Goal: Task Accomplishment & Management: Manage account settings

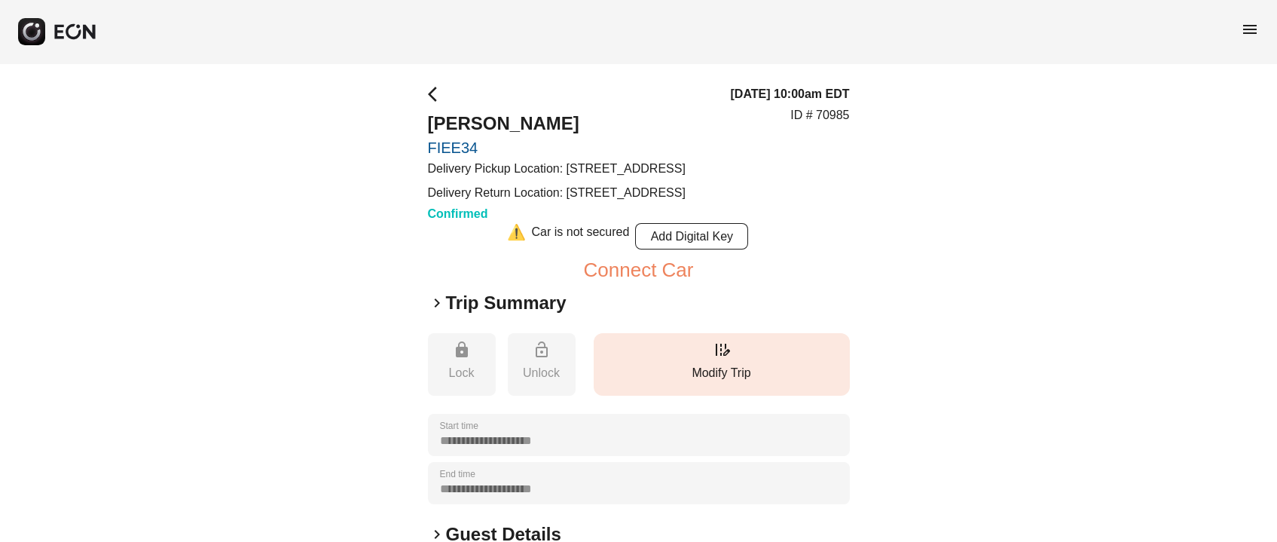
click at [751, 382] on p "Modify Trip" at bounding box center [721, 373] width 241 height 18
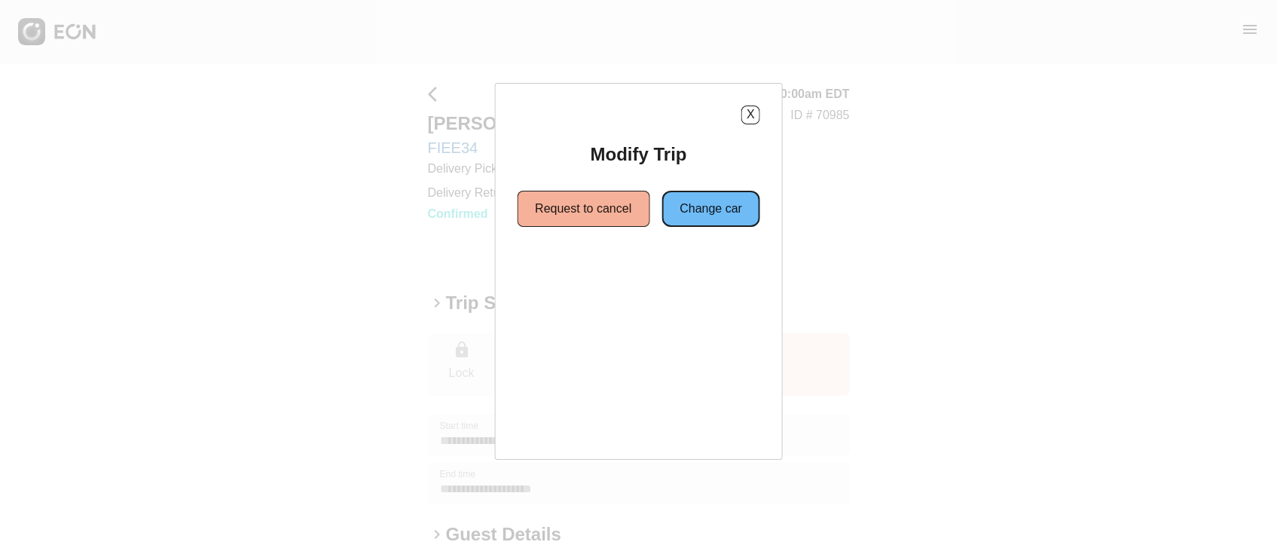
click at [739, 201] on button "Change car" at bounding box center [710, 209] width 99 height 36
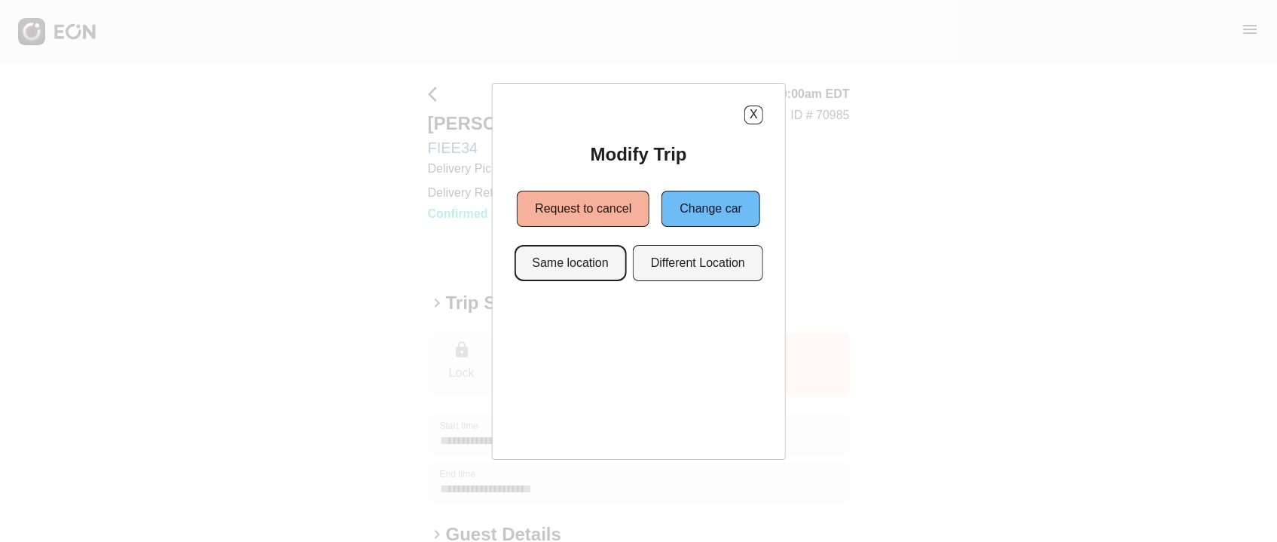
click at [587, 276] on button "Same location" at bounding box center [570, 263] width 112 height 36
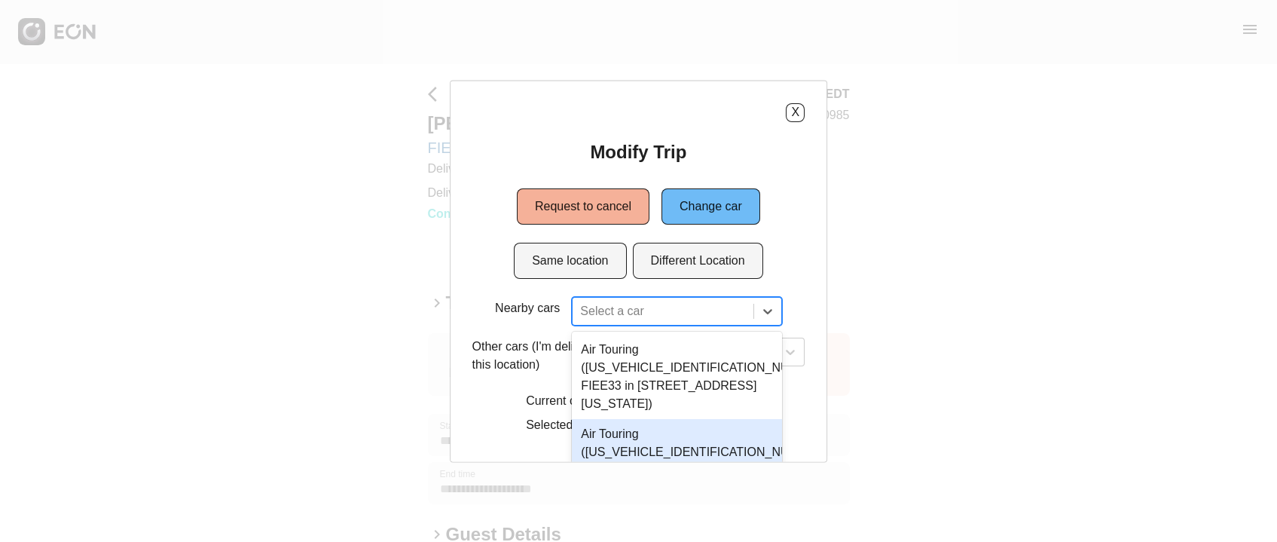
click at [609, 308] on div "3 results available. Use Up and Down to choose options, press Enter to select t…" at bounding box center [676, 310] width 209 height 29
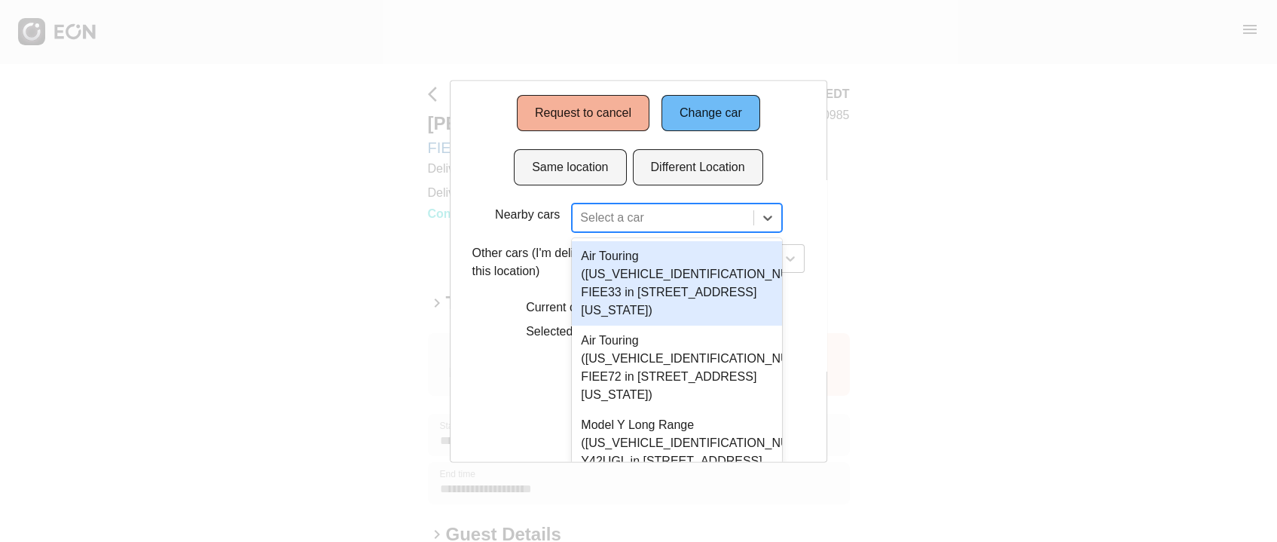
click at [618, 282] on div "Air Touring (50EA1TEA6RA006523 FIEE33 in 610 Exterior Street, The Bronx, New Yo…" at bounding box center [676, 283] width 209 height 84
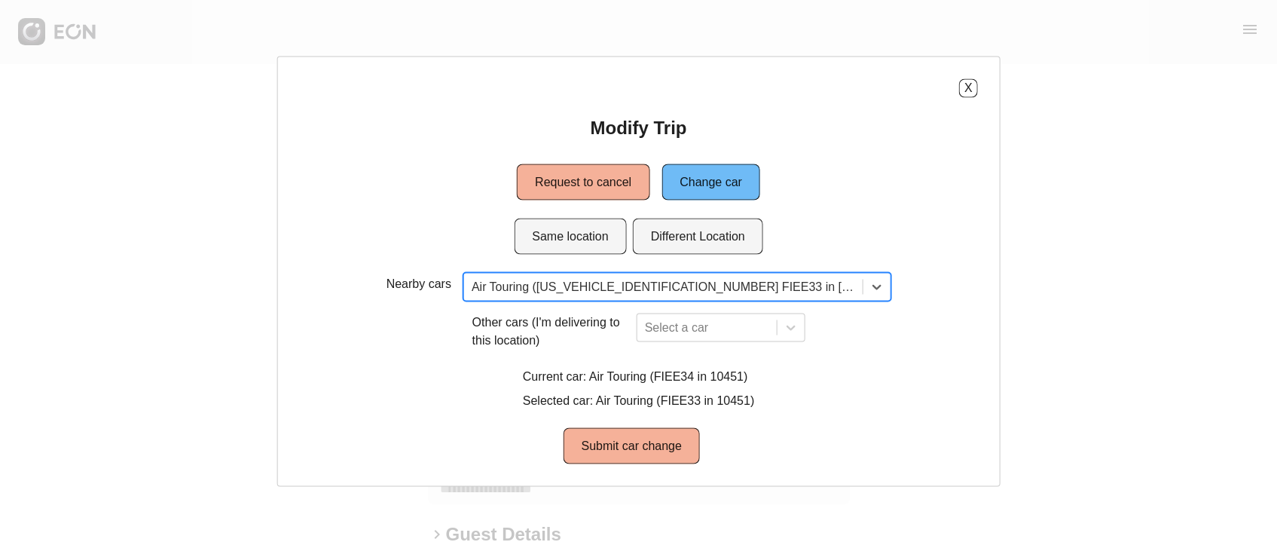
scroll to position [0, 0]
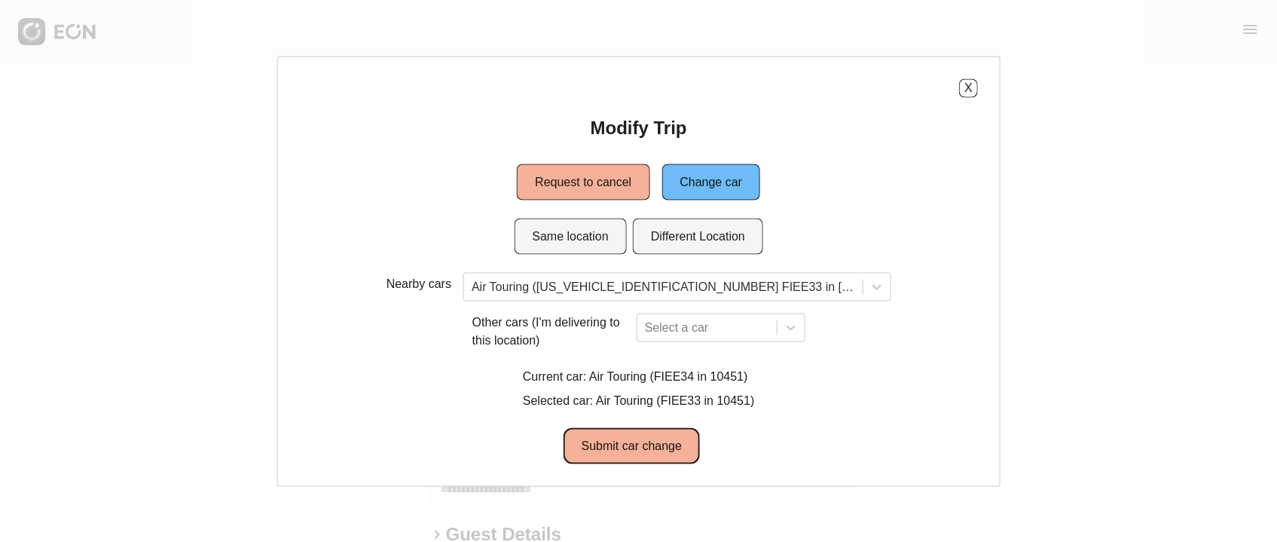
click at [638, 449] on button "Submit car change" at bounding box center [631, 445] width 136 height 36
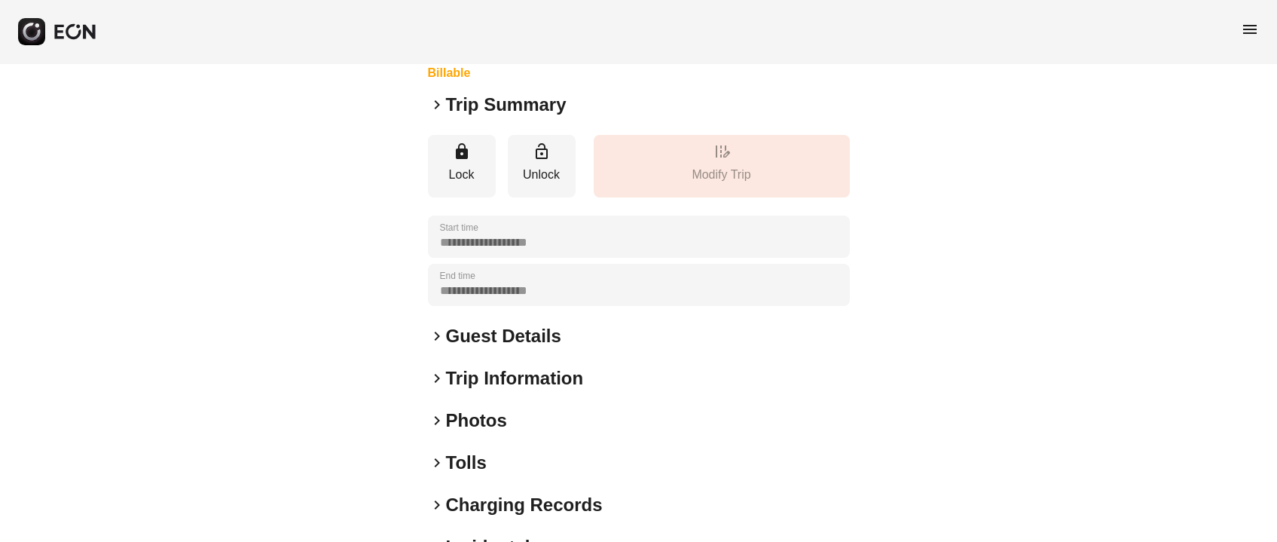
scroll to position [209, 0]
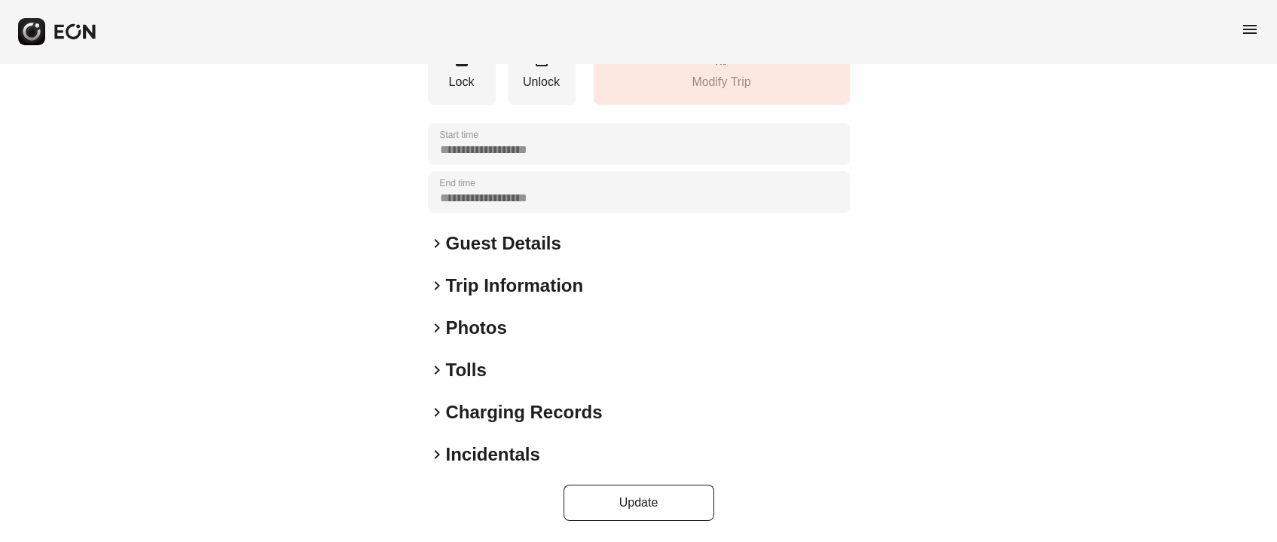
click at [463, 329] on h2 "Photos" at bounding box center [476, 328] width 61 height 24
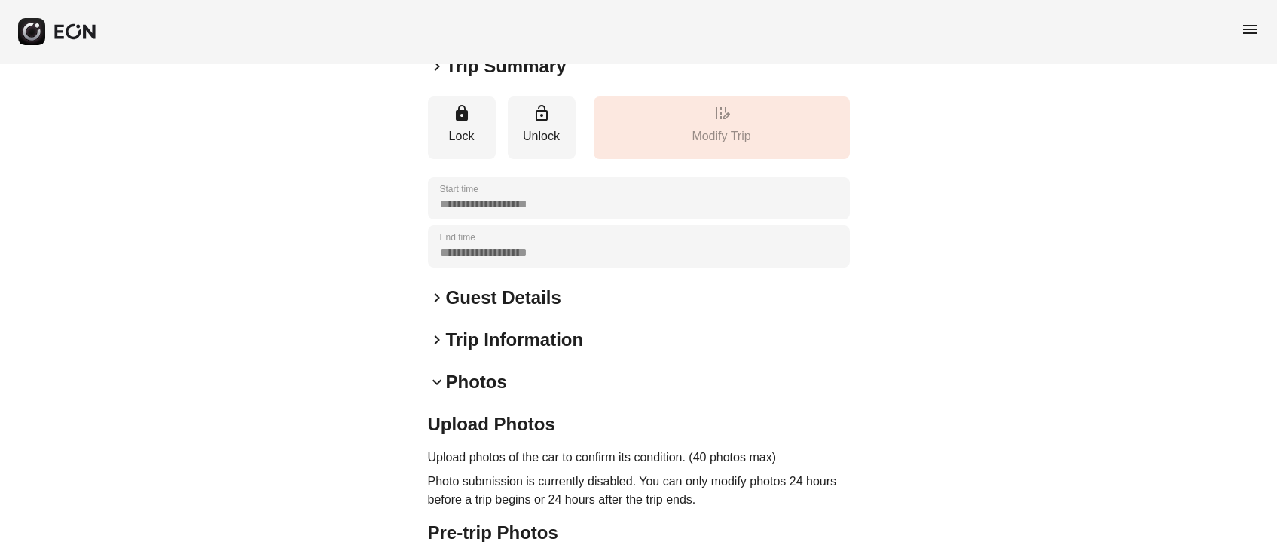
scroll to position [0, 0]
